Goal: Task Accomplishment & Management: Use online tool/utility

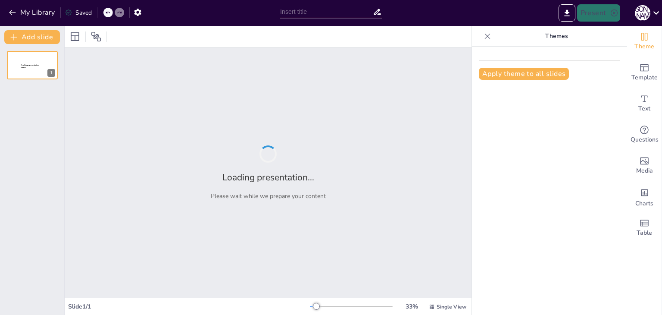
type input "Envisioning [DATE]: My Future Plans, Goals, and Dreams"
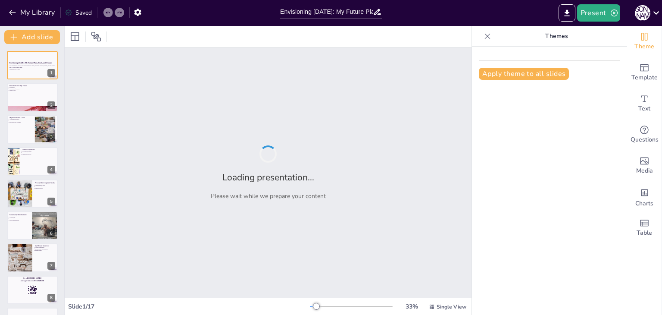
checkbox input "true"
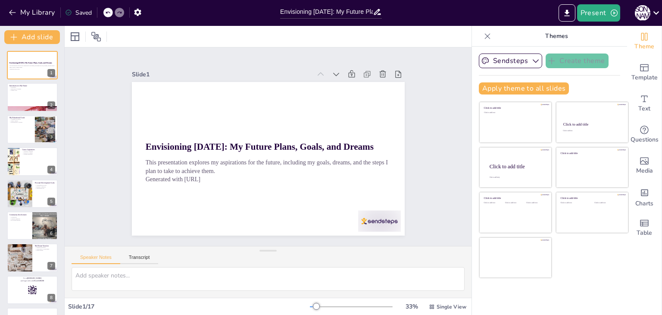
checkbox input "true"
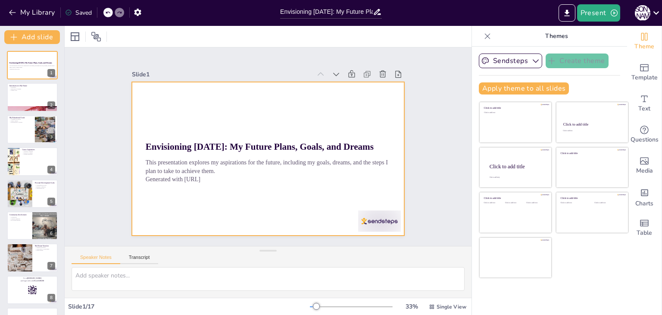
checkbox input "true"
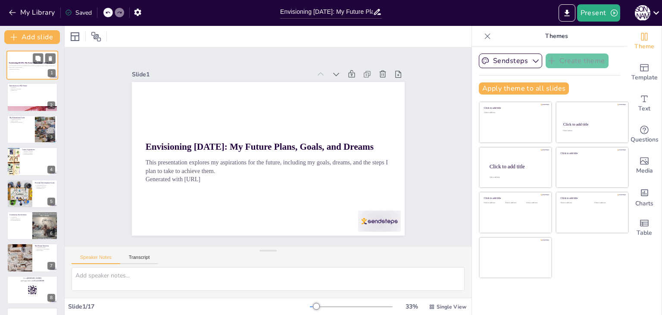
checkbox input "true"
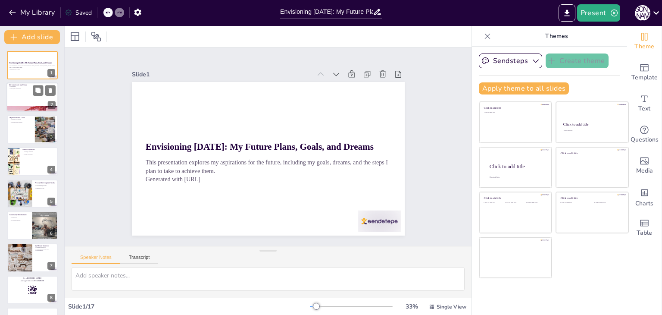
checkbox input "true"
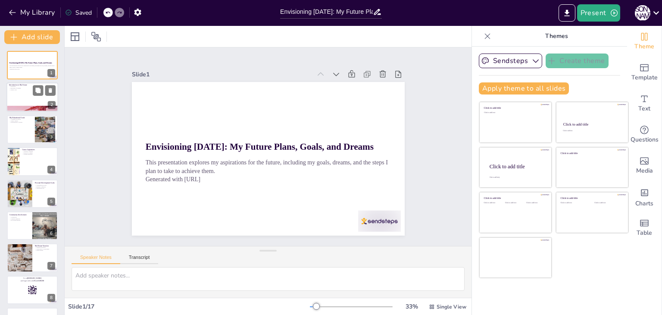
checkbox input "true"
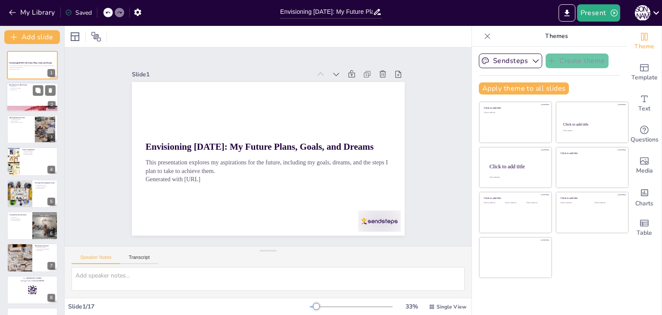
checkbox input "true"
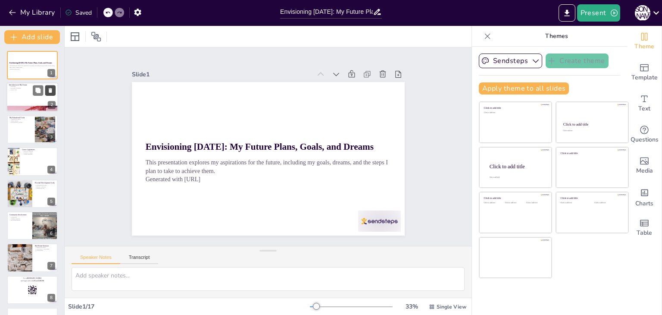
checkbox input "true"
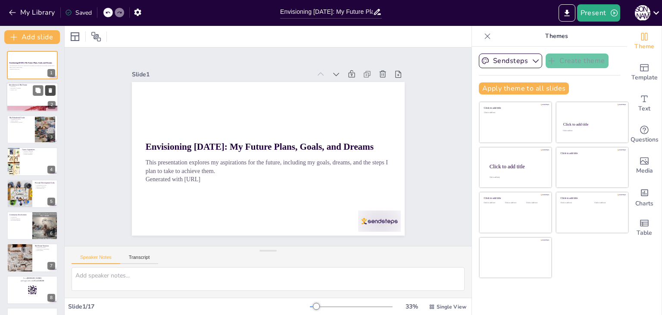
click at [49, 91] on icon at bounding box center [50, 90] width 6 height 6
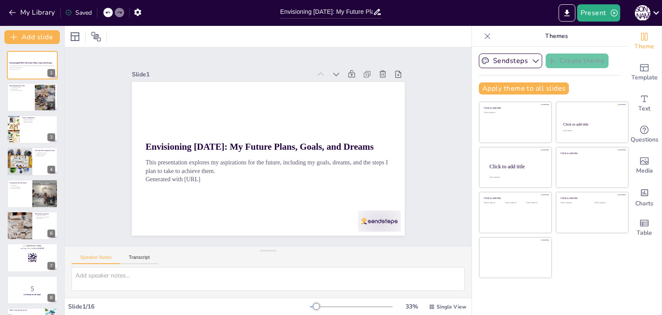
checkbox input "true"
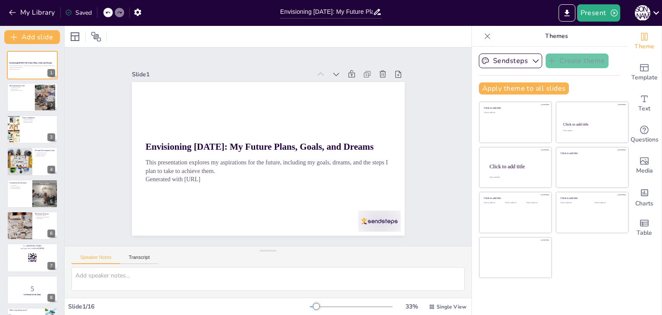
checkbox input "true"
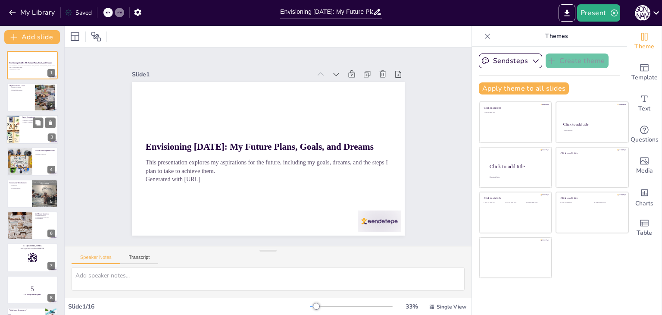
checkbox input "true"
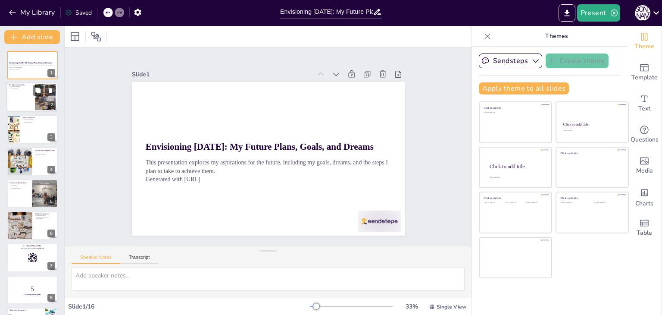
checkbox input "true"
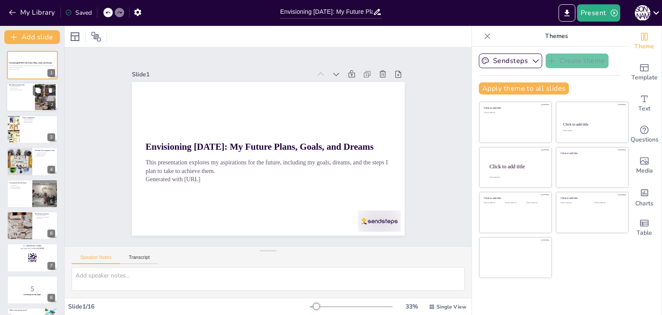
checkbox input "true"
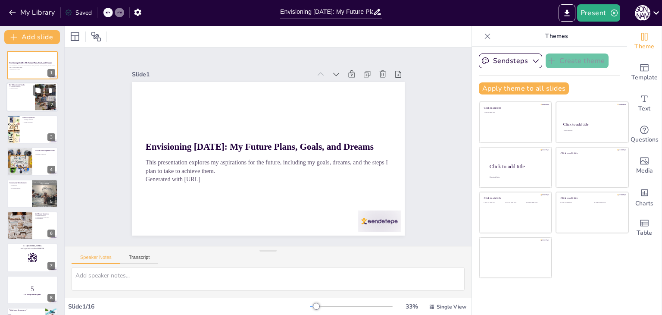
checkbox input "true"
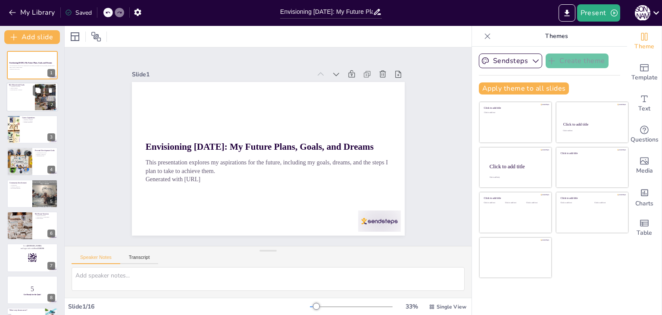
checkbox input "true"
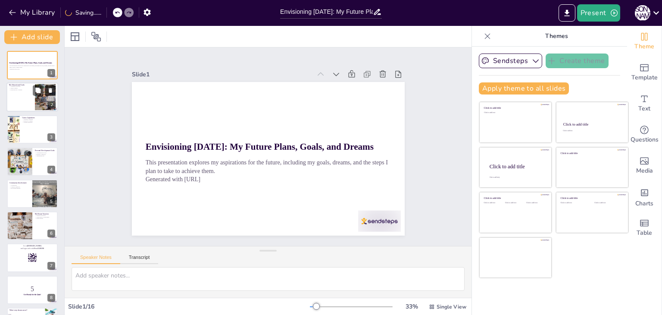
checkbox input "true"
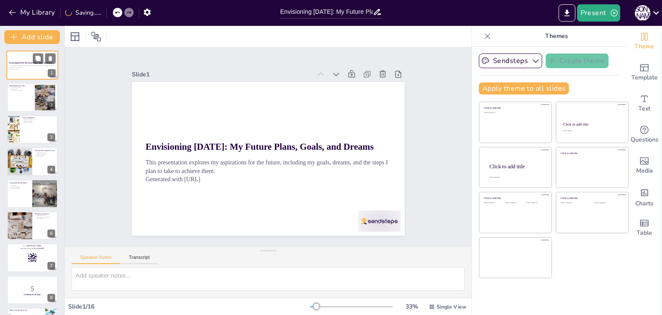
checkbox input "true"
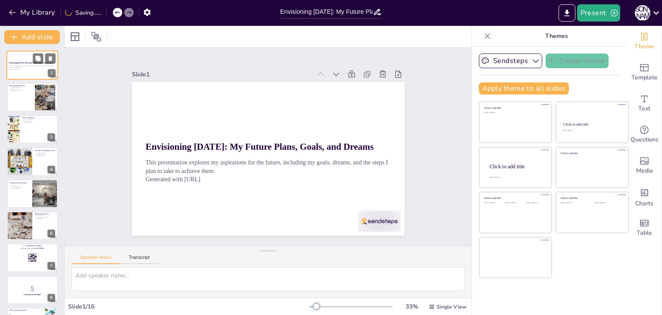
checkbox input "true"
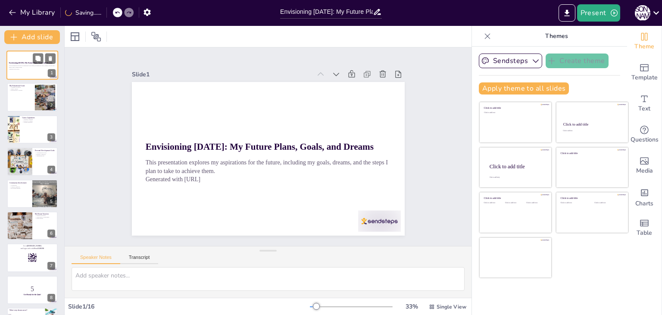
checkbox input "true"
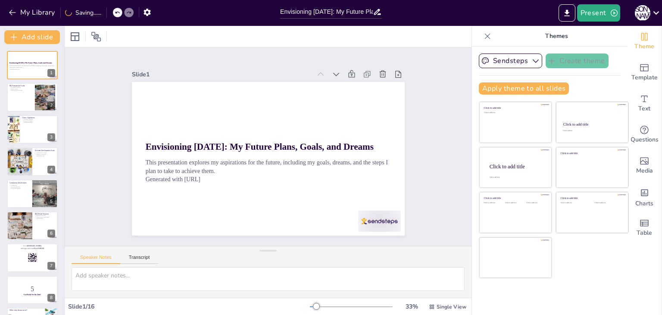
checkbox input "true"
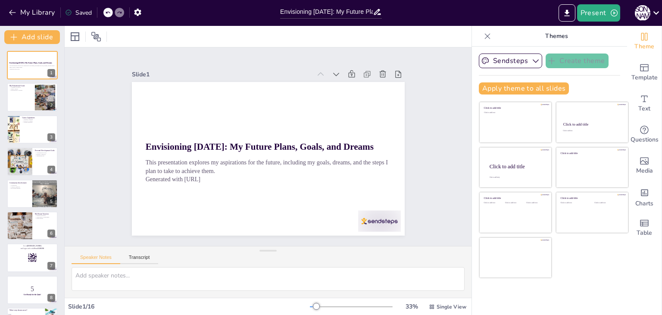
checkbox input "true"
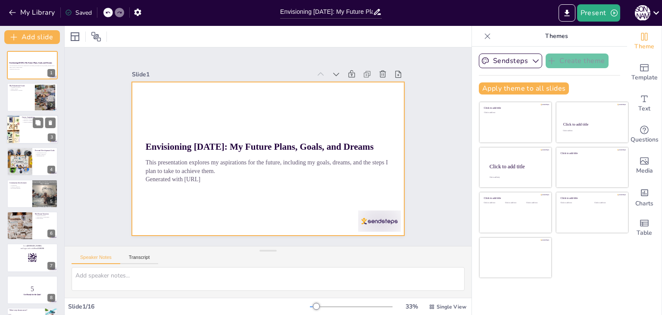
checkbox input "true"
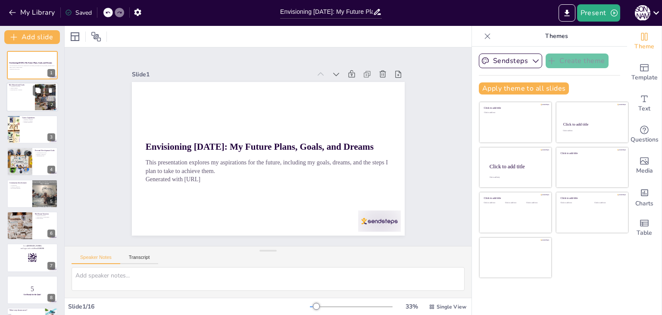
checkbox input "true"
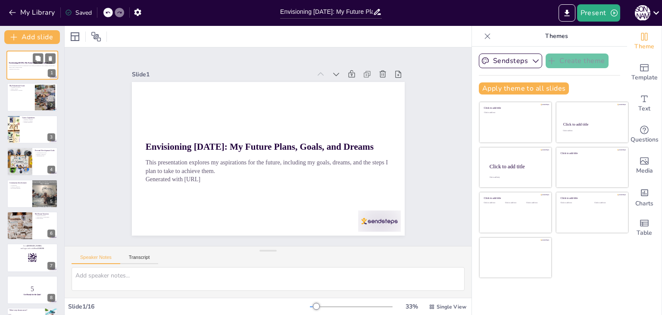
checkbox input "true"
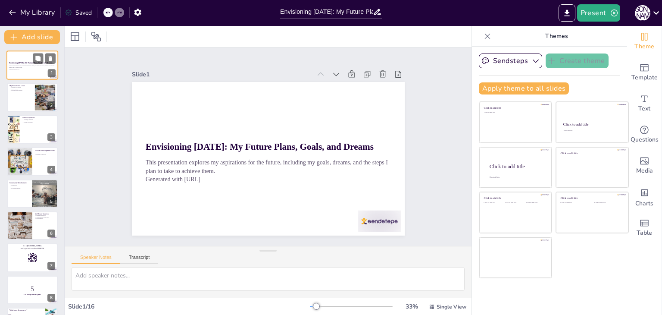
checkbox input "true"
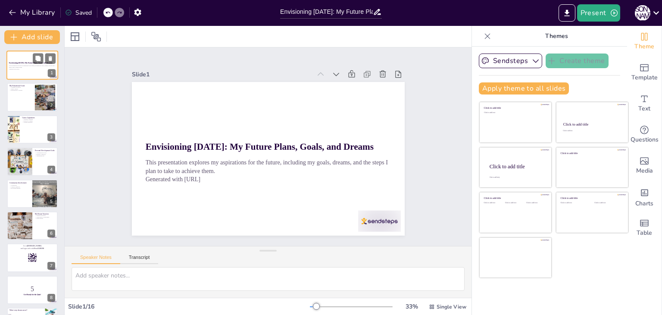
checkbox input "true"
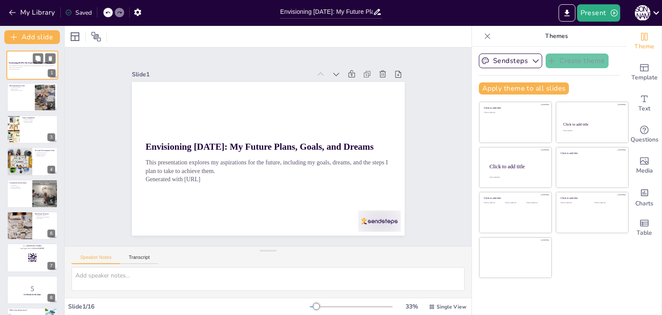
checkbox input "true"
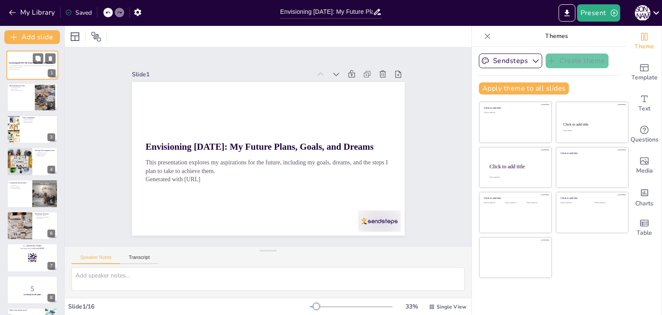
checkbox input "true"
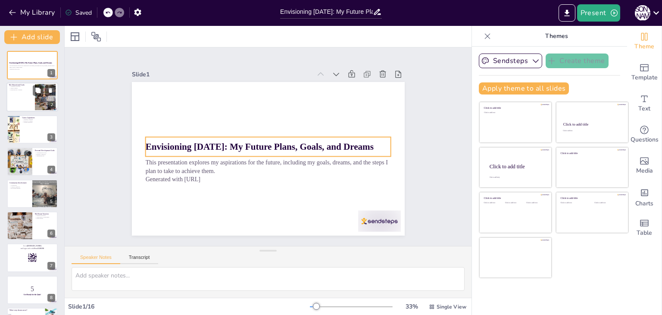
checkbox input "true"
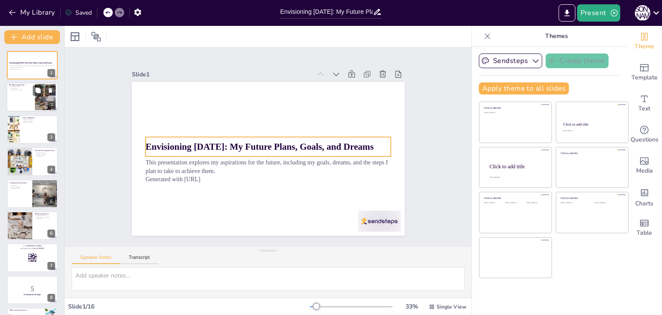
checkbox input "true"
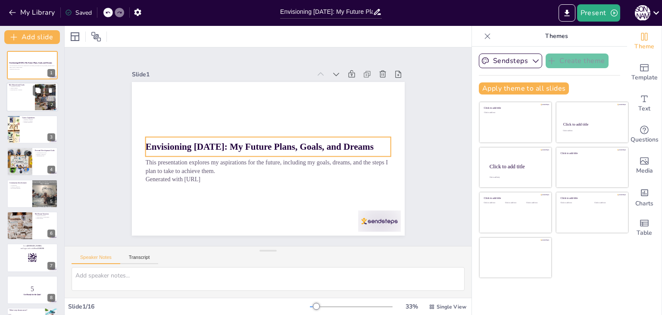
checkbox input "true"
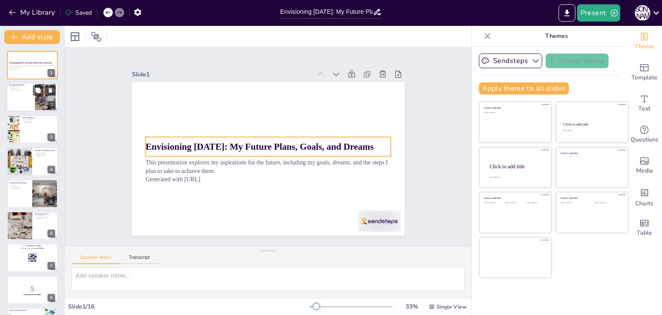
checkbox input "true"
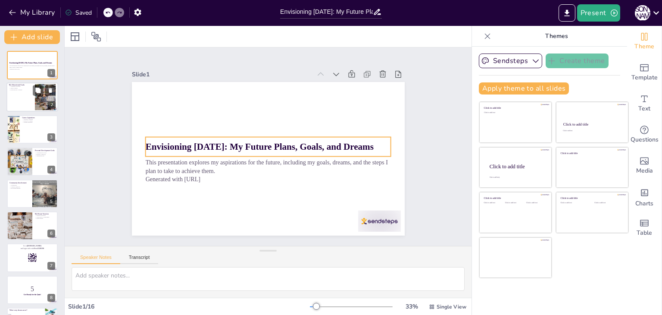
checkbox input "true"
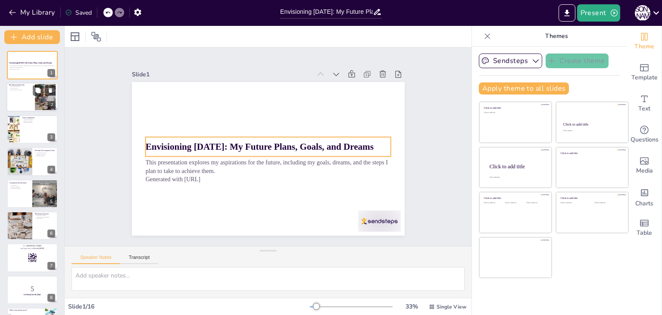
checkbox input "true"
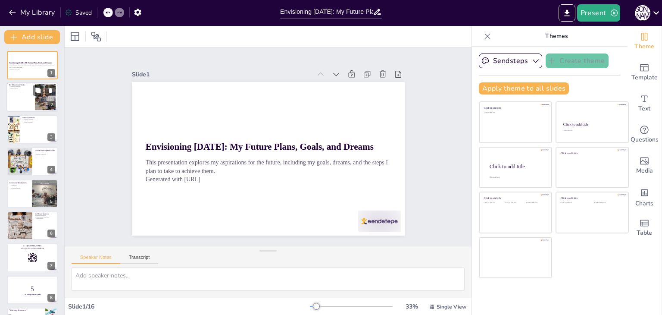
click at [28, 96] on div at bounding box center [32, 97] width 52 height 29
type textarea "Striving for academic excellence is essential for achieving my long-term goals.…"
checkbox input "true"
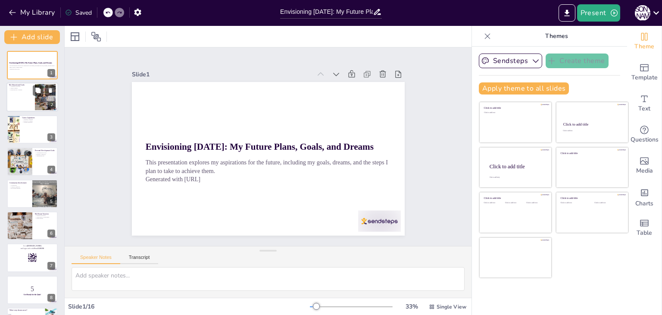
checkbox input "true"
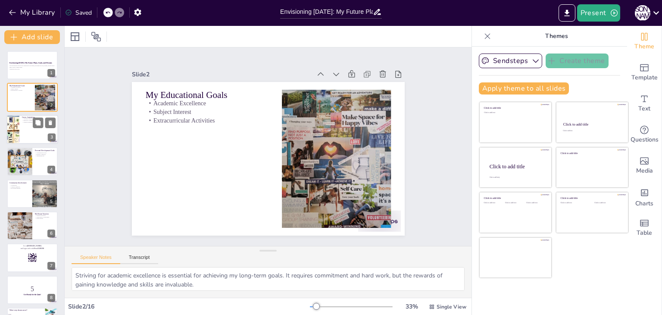
checkbox input "true"
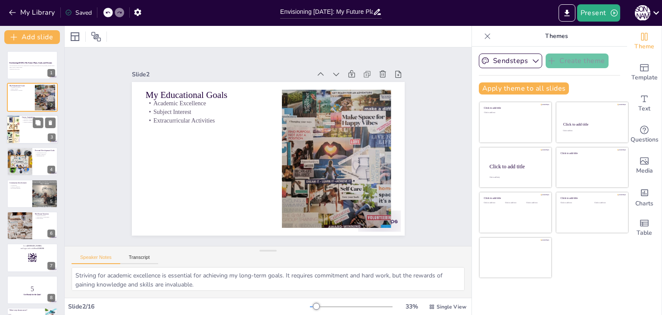
checkbox input "true"
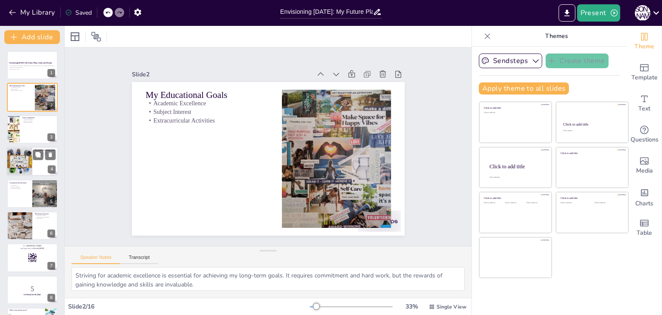
checkbox input "true"
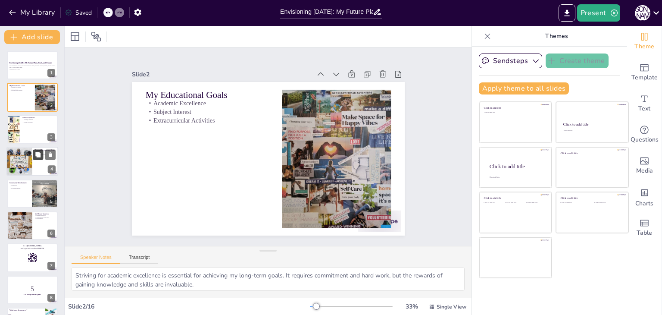
checkbox input "true"
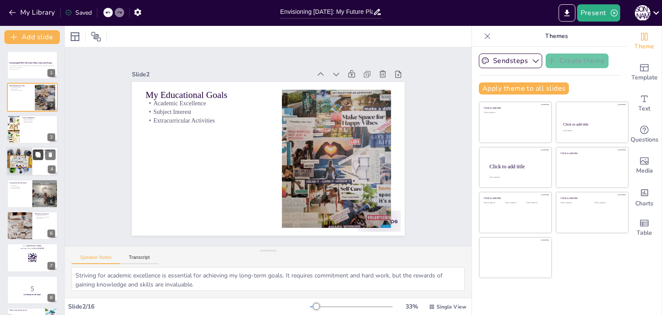
checkbox input "true"
drag, startPoint x: 33, startPoint y: 130, endPoint x: 16, endPoint y: 126, distance: 17.7
click at [16, 126] on div at bounding box center [12, 129] width 43 height 29
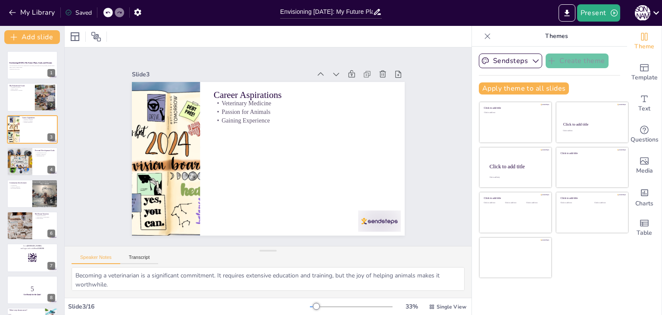
drag, startPoint x: 75, startPoint y: 36, endPoint x: 66, endPoint y: 48, distance: 14.7
drag, startPoint x: 66, startPoint y: 48, endPoint x: 72, endPoint y: 31, distance: 17.6
click at [72, 31] on div at bounding box center [75, 37] width 14 height 14
click at [98, 40] on icon at bounding box center [96, 36] width 10 height 10
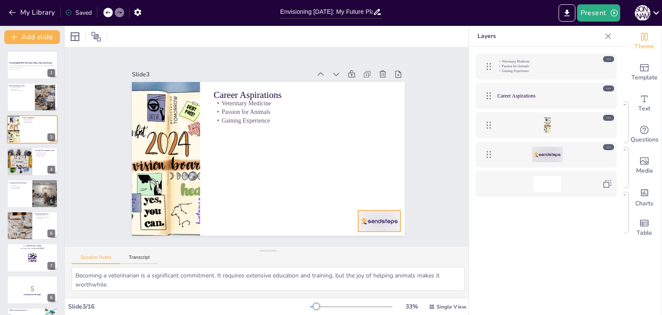
click at [372, 219] on div at bounding box center [371, 232] width 45 height 26
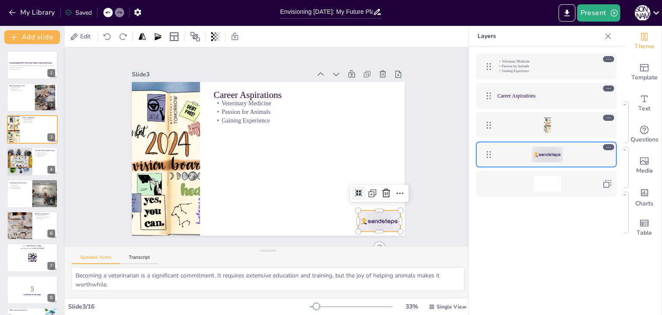
click at [430, 204] on div "Slide 1 Envisioning [DATE]: My Future Plans, Goals, and Dreams This presentatio…" at bounding box center [268, 147] width 425 height 240
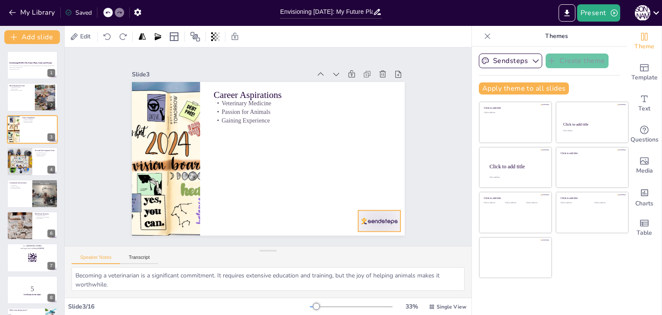
drag, startPoint x: 376, startPoint y: 219, endPoint x: 380, endPoint y: 225, distance: 7.8
click at [380, 225] on div at bounding box center [371, 232] width 45 height 26
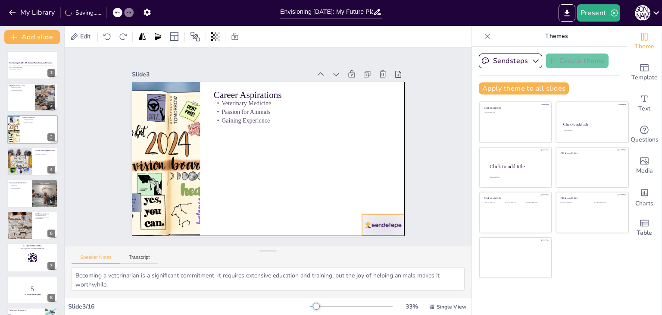
click at [377, 223] on div at bounding box center [374, 235] width 45 height 25
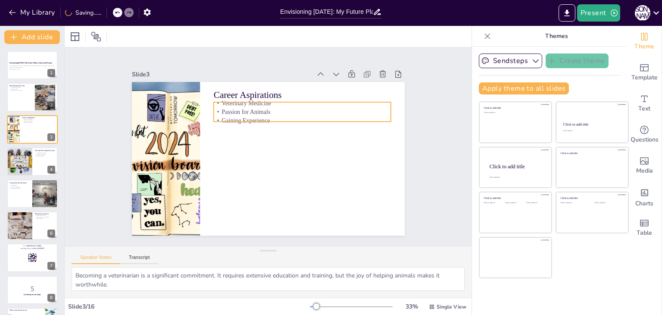
click at [225, 112] on p "Passion for Animals" at bounding box center [308, 119] width 175 height 45
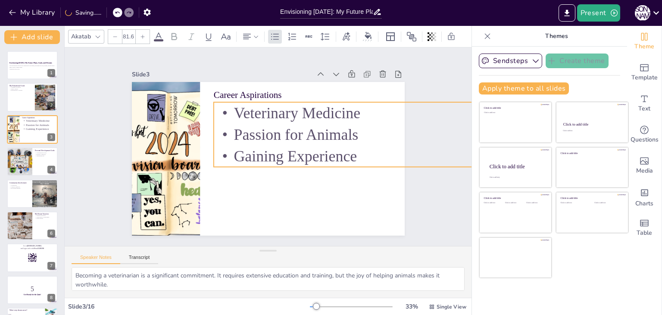
drag, startPoint x: 384, startPoint y: 119, endPoint x: 397, endPoint y: 149, distance: 32.5
click at [397, 149] on div "Career Aspirations Veterinary Medicine Passion for Animals Gaining Experience" at bounding box center [266, 158] width 287 height 181
click at [414, 197] on div "Slide 1 Envisioning [DATE]: My Future Plans, Goals, and Dreams This presentatio…" at bounding box center [268, 146] width 338 height 210
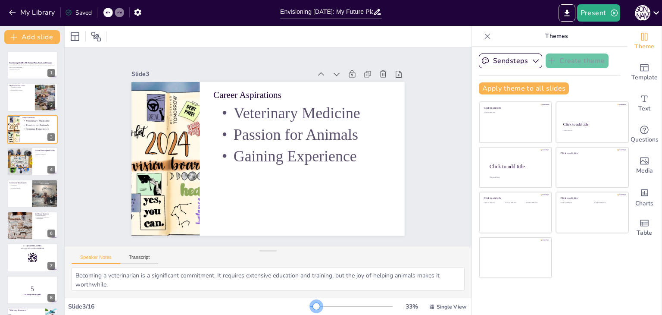
click at [313, 307] on div at bounding box center [316, 306] width 7 height 7
click at [92, 37] on icon at bounding box center [96, 36] width 10 height 10
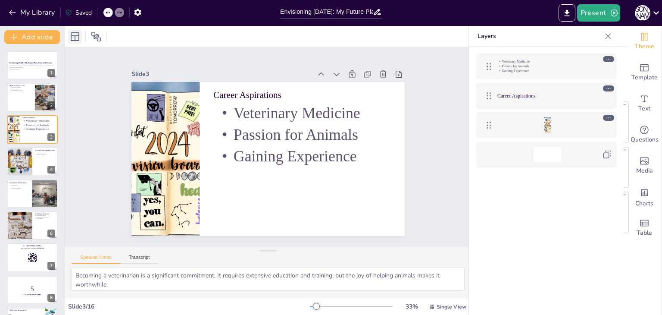
click at [72, 36] on icon at bounding box center [75, 36] width 9 height 9
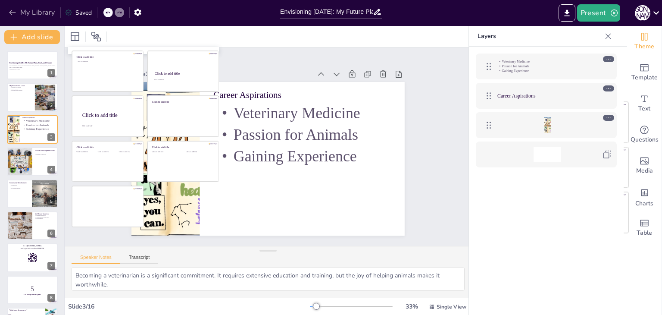
click at [29, 13] on button "My Library" at bounding box center [32, 13] width 52 height 14
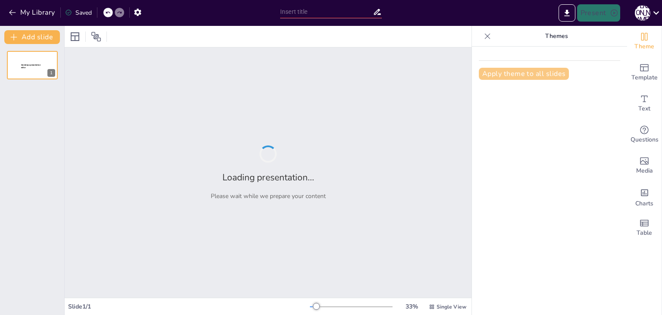
type input "Envisioning [DATE]: My Future Plans, Goals, and Dreams"
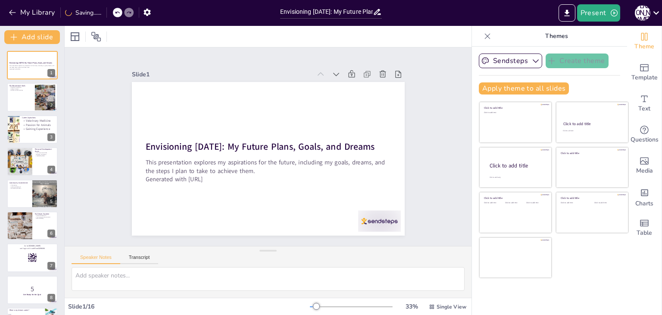
checkbox input "true"
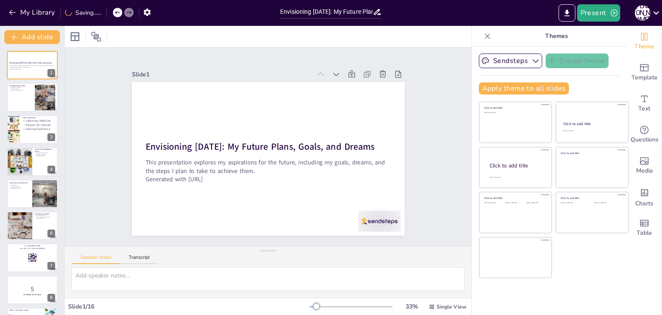
click at [450, 69] on div "Slide 1 Envisioning [DATE]: My Future Plans, Goals, and Dreams This presentatio…" at bounding box center [268, 146] width 439 height 278
checkbox input "true"
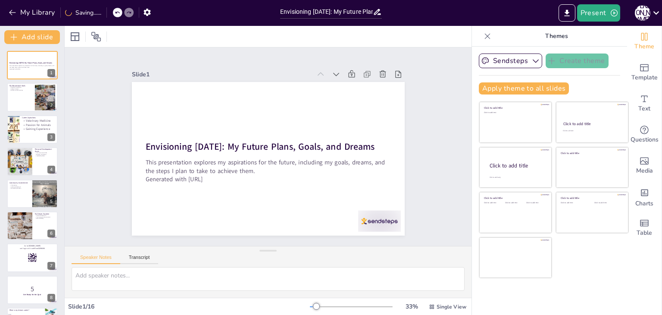
checkbox input "true"
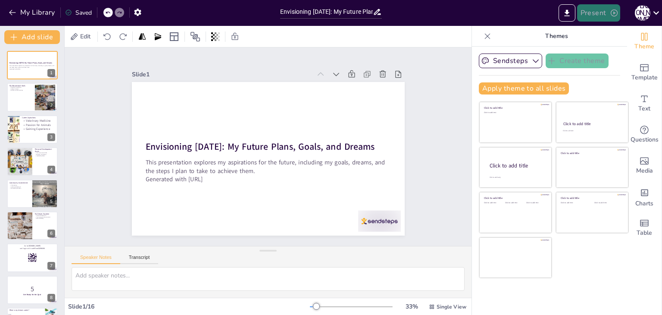
click at [600, 12] on button "Present" at bounding box center [598, 12] width 43 height 17
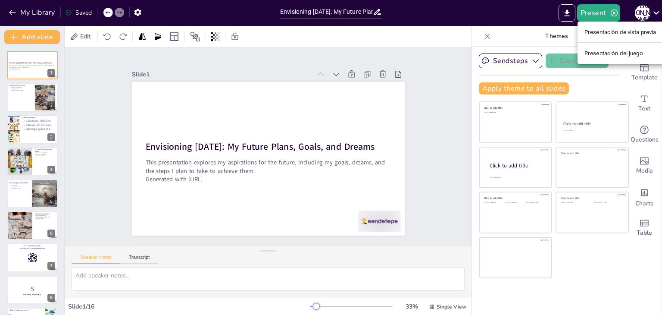
click at [588, 38] on li "Presentación de vista previa" at bounding box center [621, 32] width 86 height 14
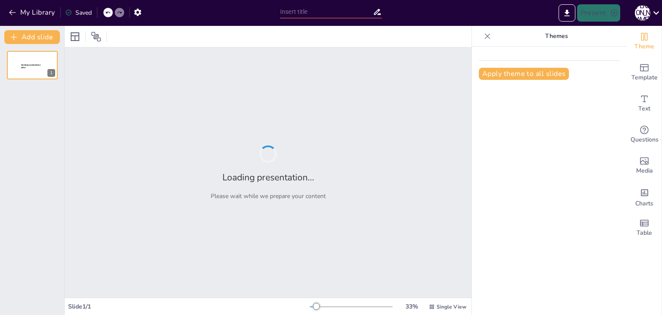
type input "Envisioning [DATE]: My Future Plans, Goals, and Dreams"
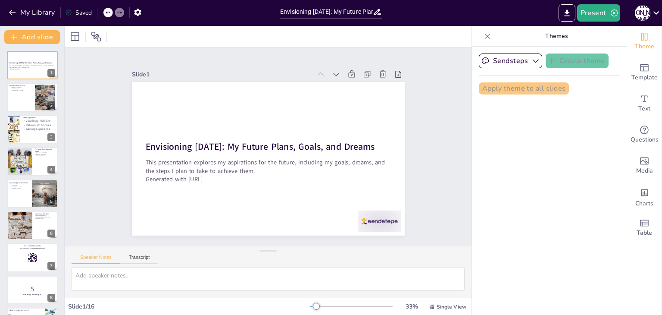
checkbox input "true"
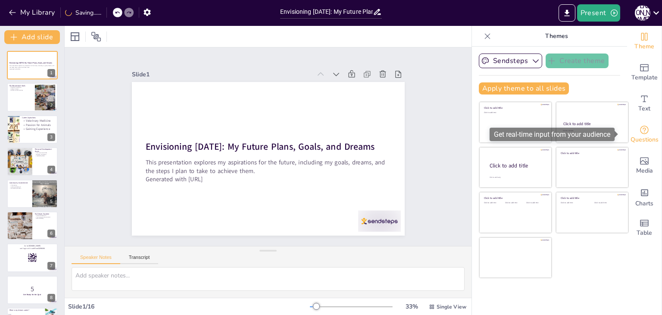
click at [643, 131] on div "Questions" at bounding box center [644, 134] width 34 height 31
checkbox input "true"
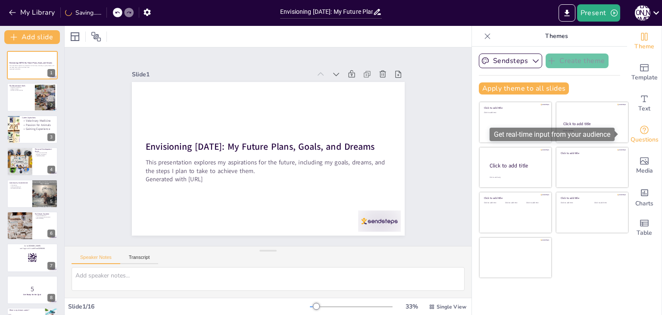
checkbox input "true"
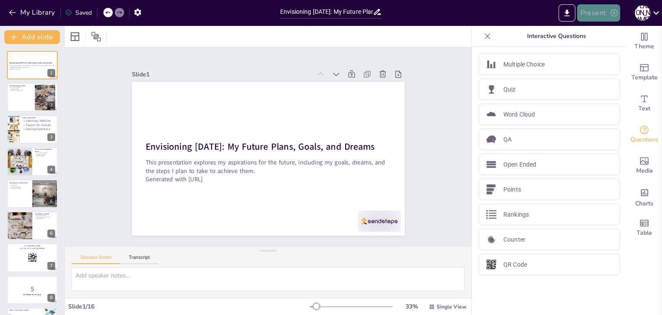
click at [591, 20] on button "Present" at bounding box center [598, 12] width 43 height 17
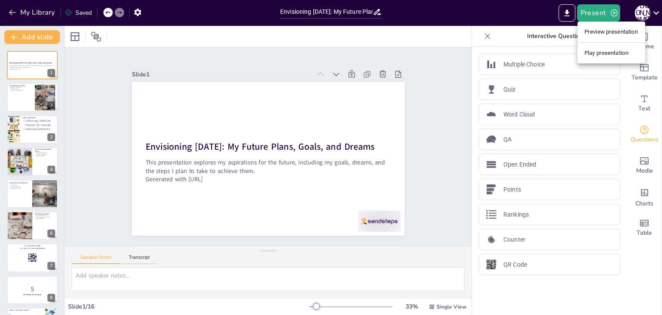
click at [599, 53] on li "Play presentation" at bounding box center [612, 53] width 68 height 14
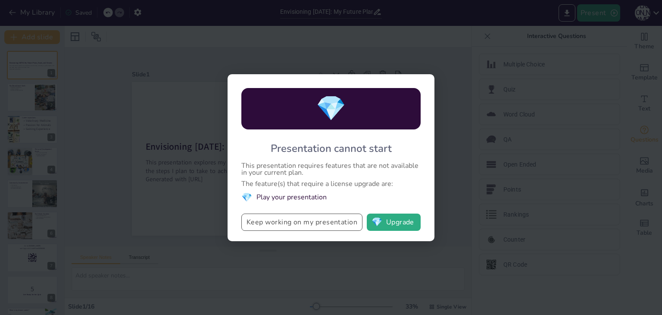
click at [333, 225] on button "Keep working on my presentation" at bounding box center [301, 221] width 121 height 17
checkbox input "true"
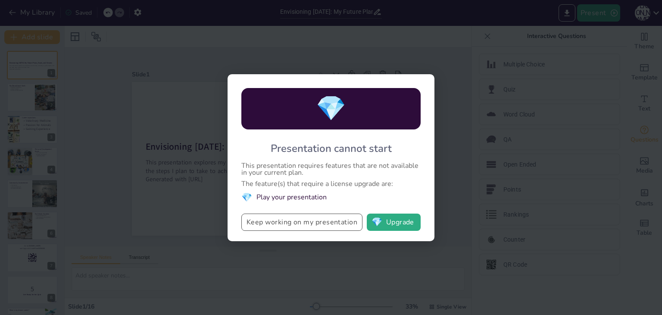
checkbox input "true"
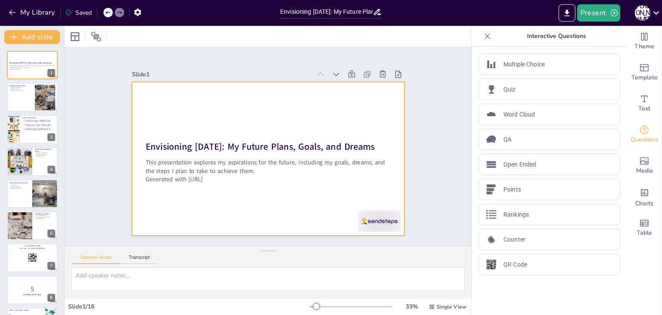
checkbox input "true"
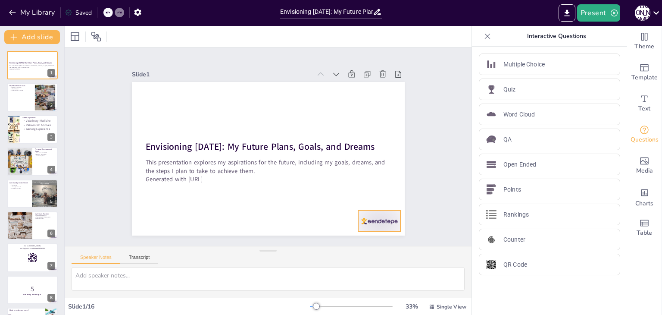
checkbox input "true"
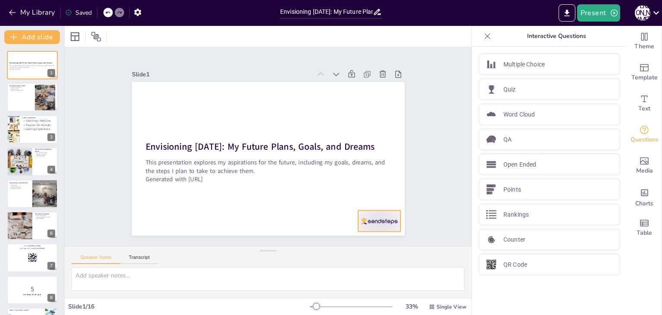
checkbox input "true"
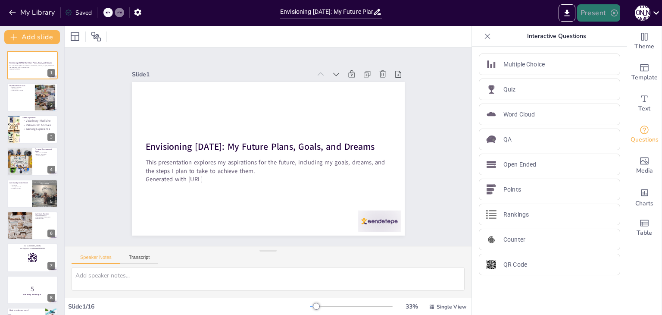
click at [595, 9] on button "Present" at bounding box center [598, 12] width 43 height 17
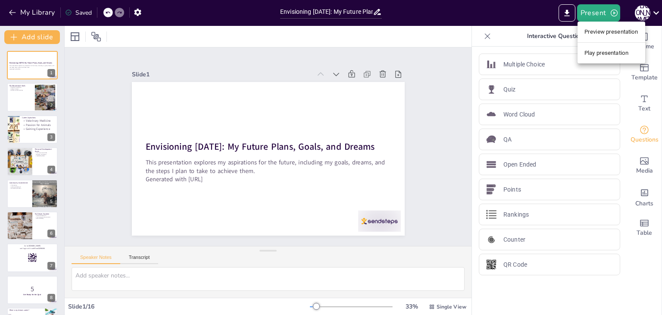
click at [600, 33] on li "Preview presentation" at bounding box center [612, 32] width 68 height 14
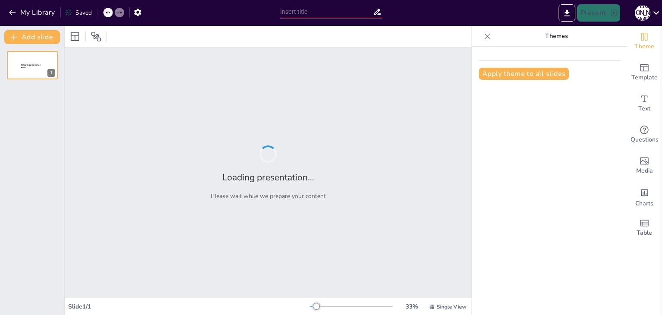
type input "Envisioning [DATE]: My Future Plans, Goals, and Dreams"
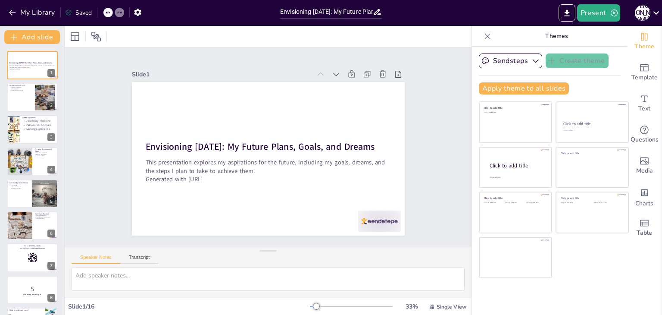
checkbox input "true"
